Goal: Information Seeking & Learning: Learn about a topic

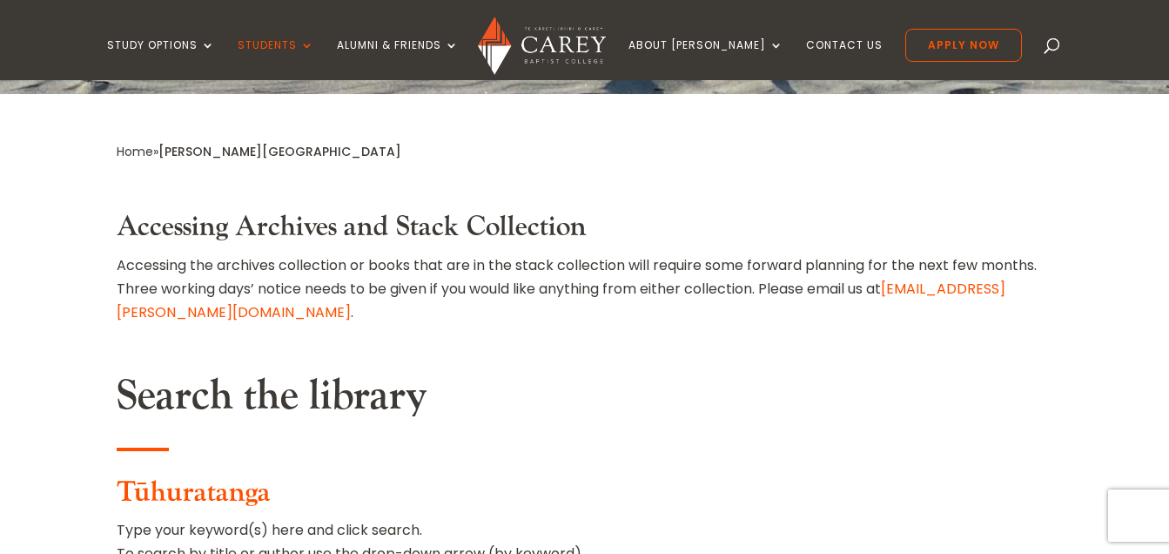
scroll to position [627, 0]
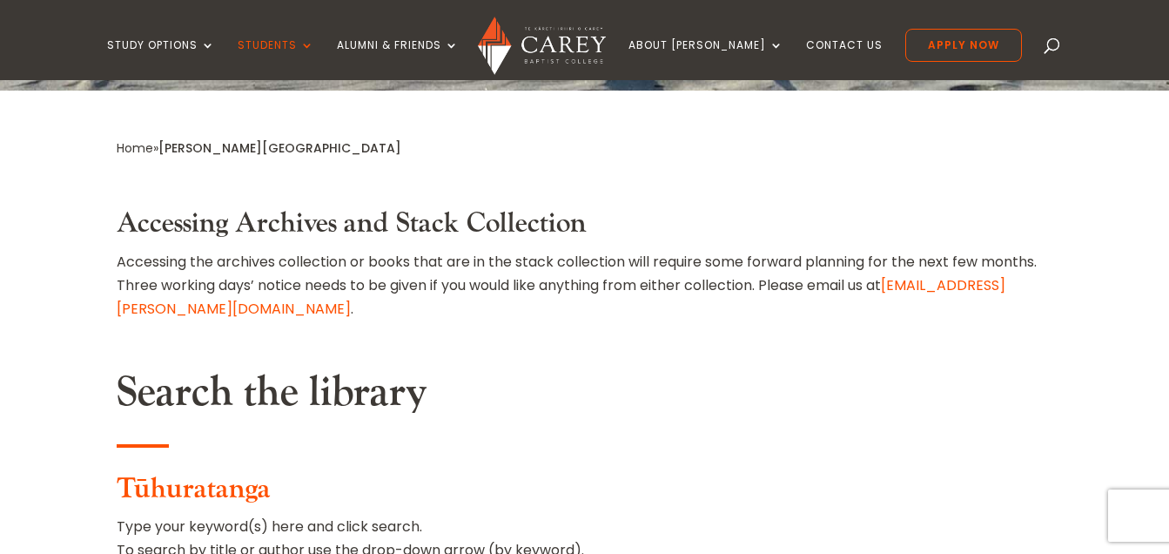
drag, startPoint x: 309, startPoint y: 413, endPoint x: 204, endPoint y: 413, distance: 105.4
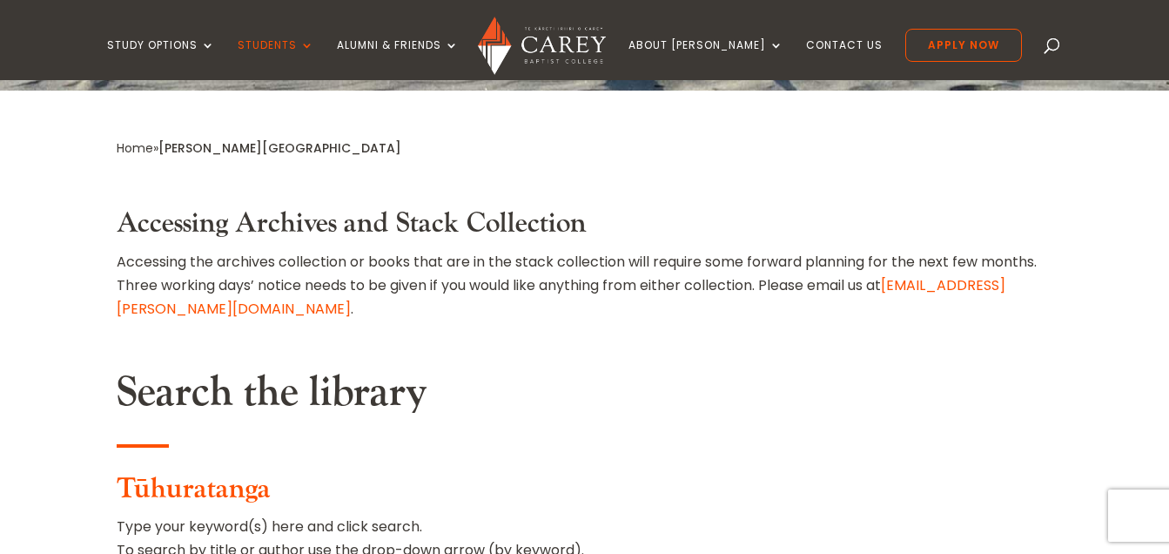
drag, startPoint x: 511, startPoint y: 484, endPoint x: 428, endPoint y: 401, distance: 117.6
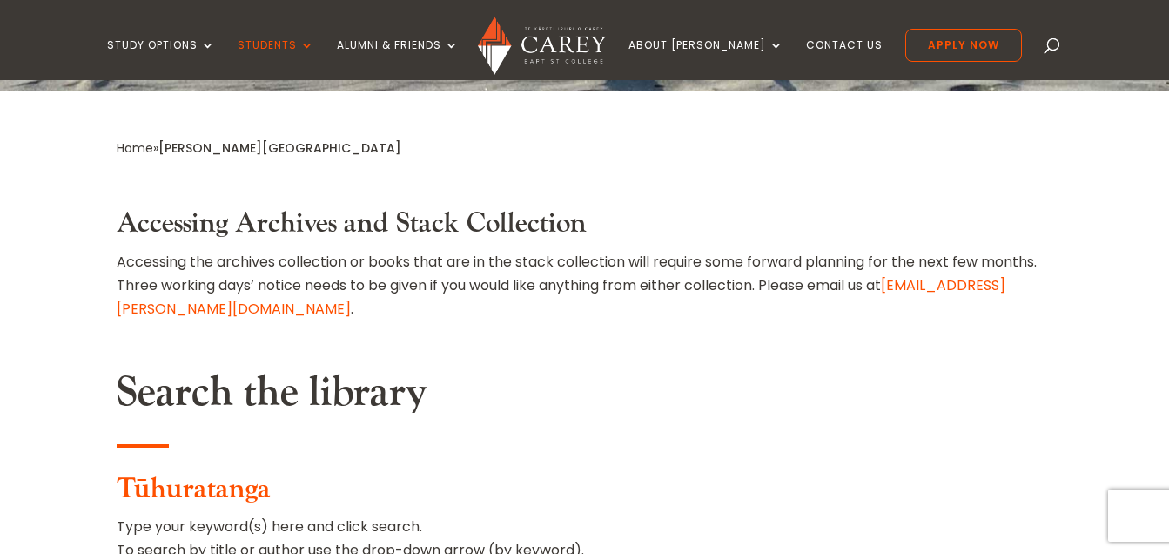
drag, startPoint x: 428, startPoint y: 401, endPoint x: 521, endPoint y: 429, distance: 97.2
drag, startPoint x: 452, startPoint y: 404, endPoint x: 427, endPoint y: 394, distance: 27.0
type input "**********"
